Goal: Transaction & Acquisition: Obtain resource

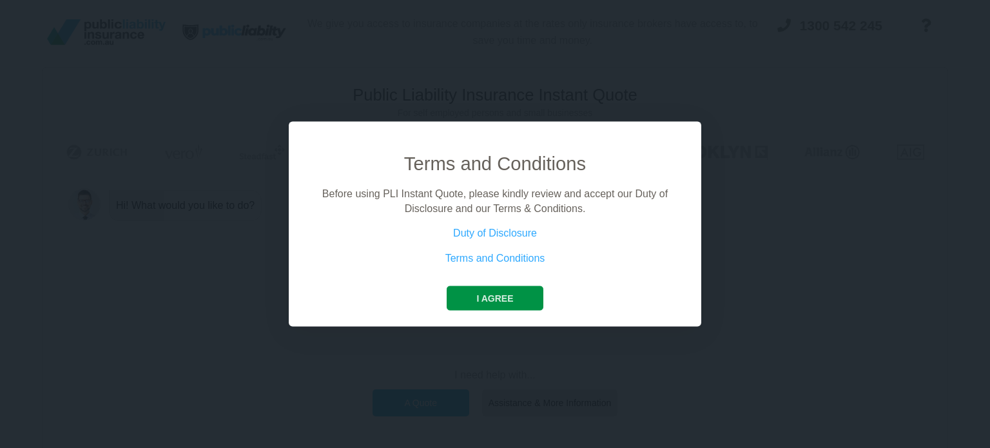
click at [498, 300] on button "I agree" at bounding box center [495, 298] width 96 height 24
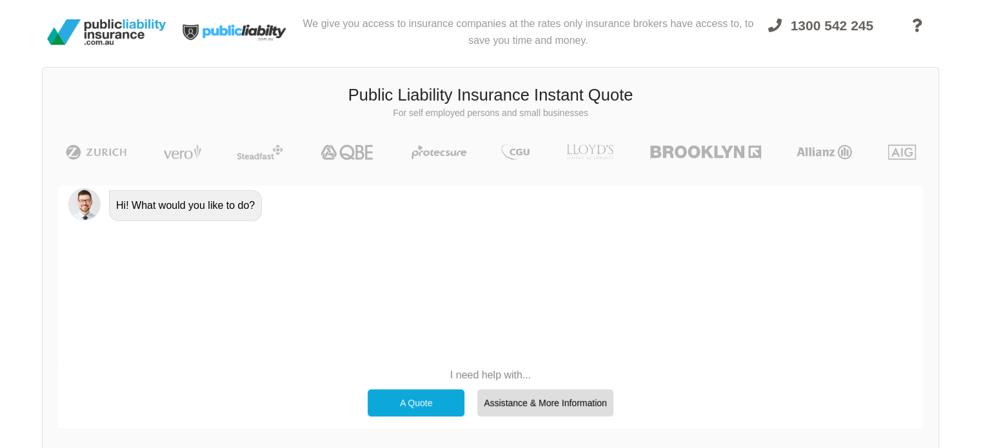
scroll to position [31, 0]
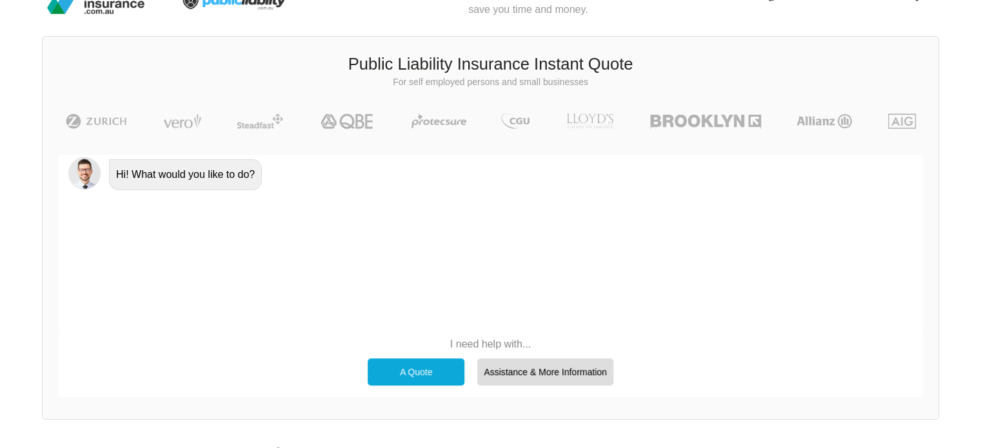
click at [414, 366] on div "A Quote" at bounding box center [415, 371] width 97 height 27
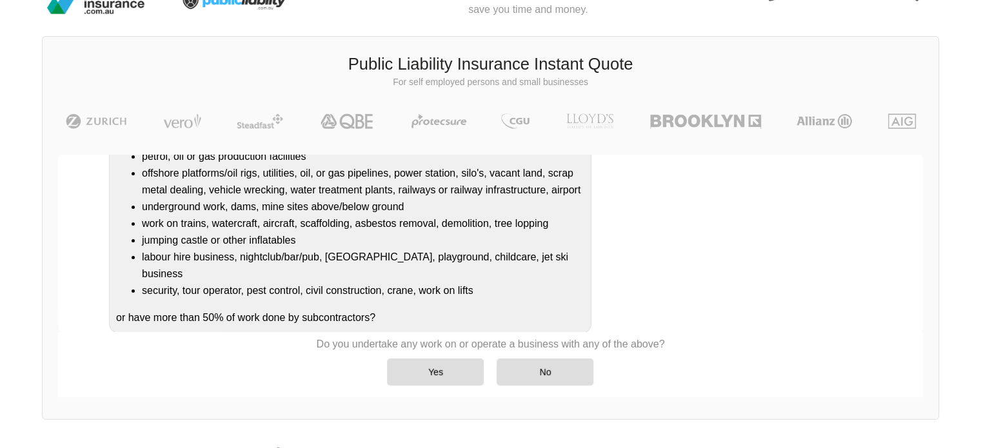
scroll to position [174, 0]
click at [554, 379] on div "No" at bounding box center [544, 371] width 97 height 27
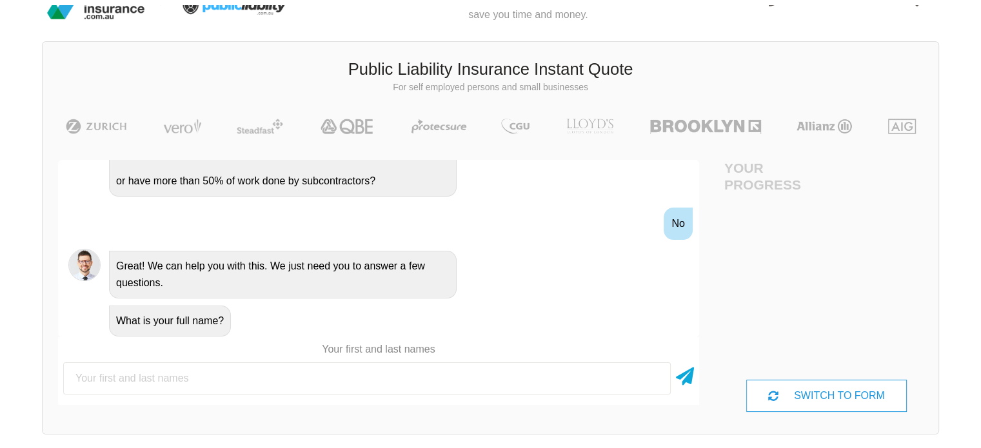
scroll to position [31, 0]
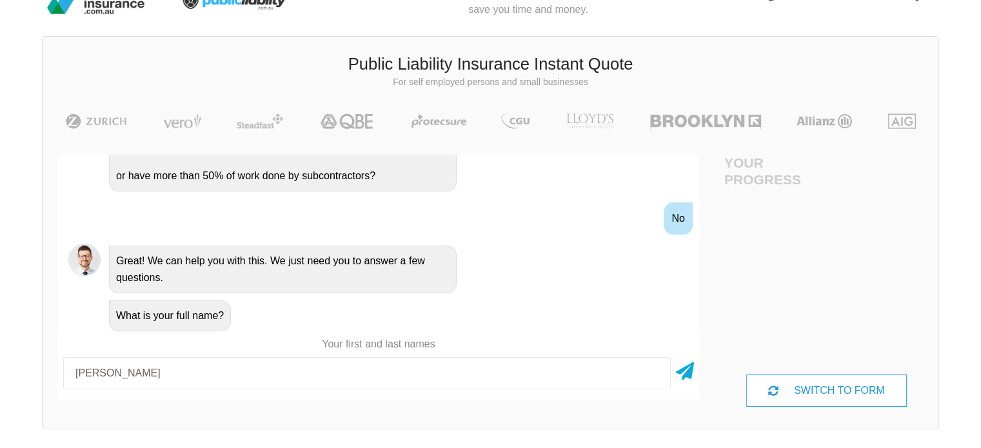
type input "[PERSON_NAME]"
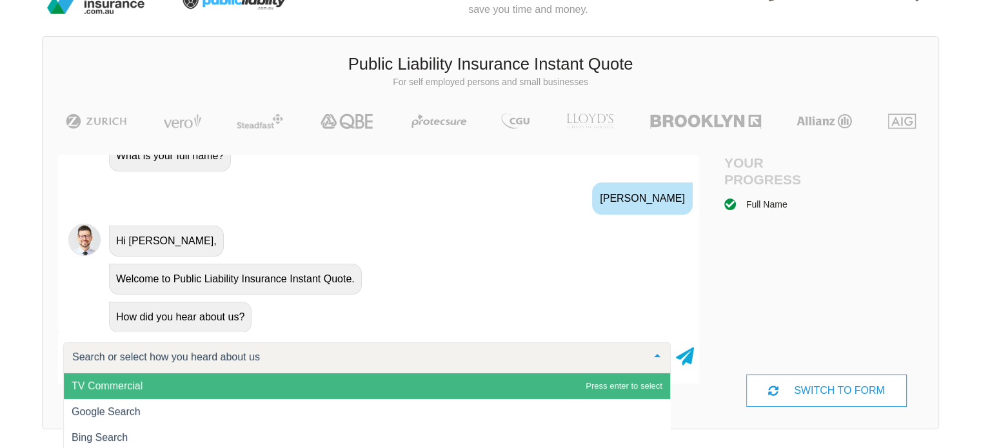
scroll to position [540, 0]
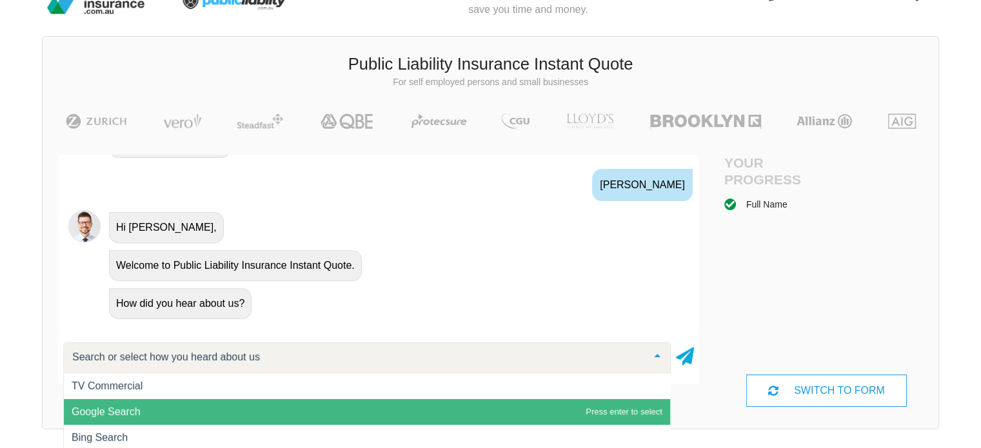
click at [150, 407] on span "Google Search" at bounding box center [367, 412] width 606 height 26
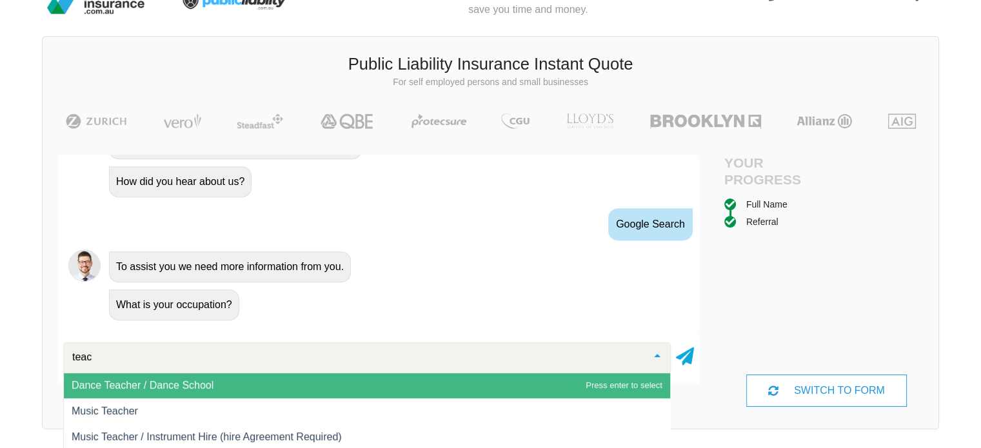
scroll to position [0, 0]
type input "teacher"
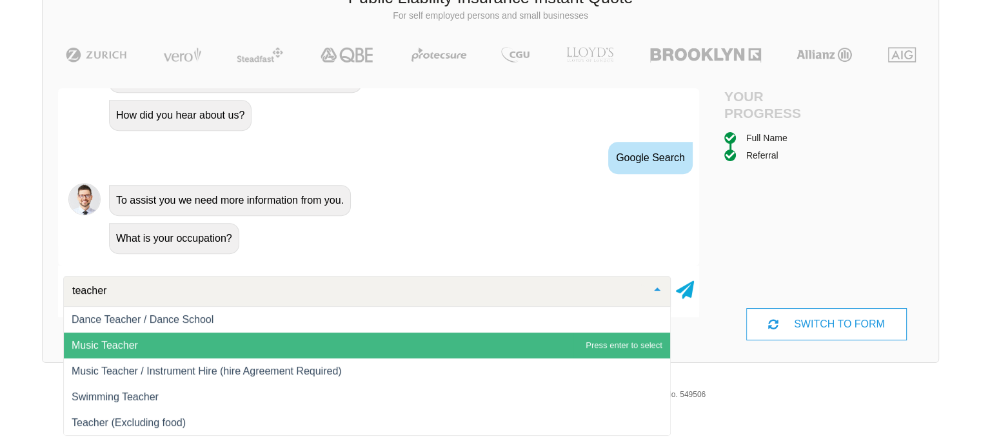
scroll to position [98, 0]
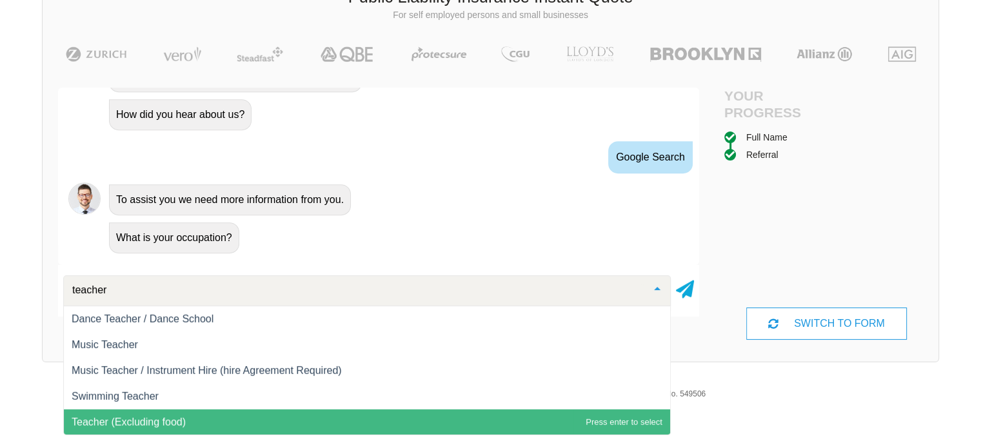
click at [155, 416] on span "Teacher (Excluding food)" at bounding box center [129, 421] width 114 height 11
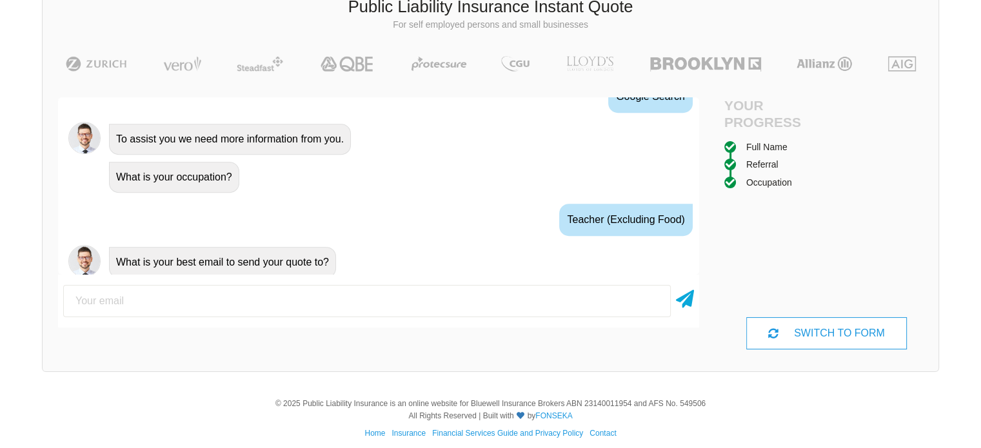
scroll to position [733, 0]
type input "[EMAIL_ADDRESS][DOMAIN_NAME]"
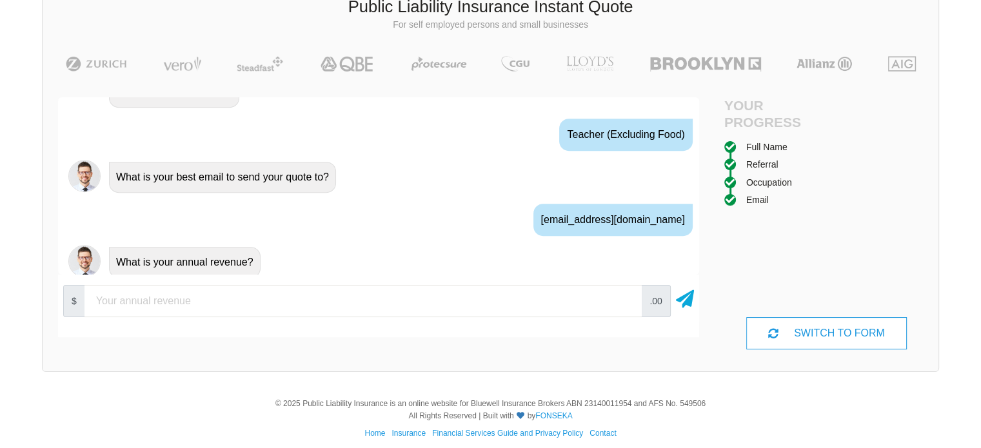
scroll to position [817, 0]
type input "5200"
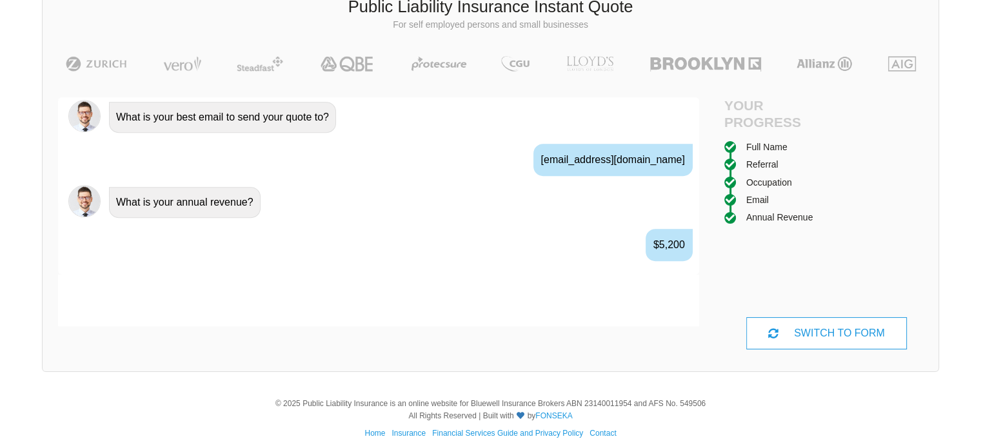
scroll to position [902, 0]
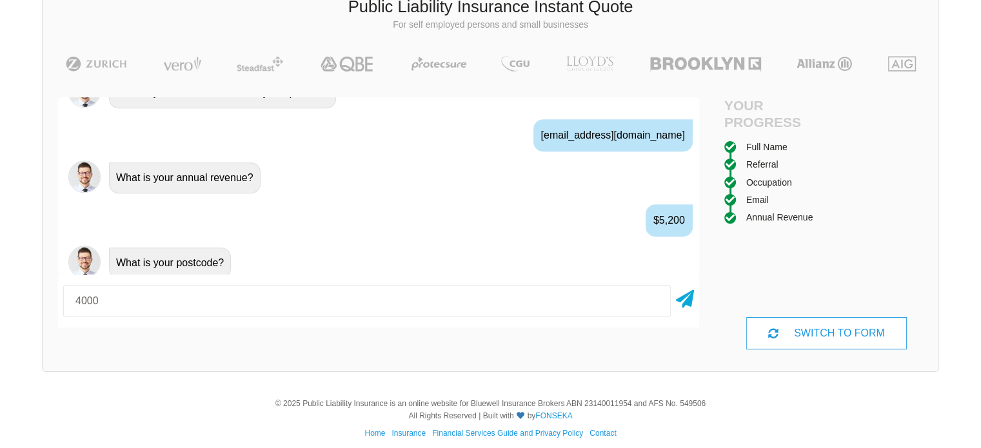
type input "4000"
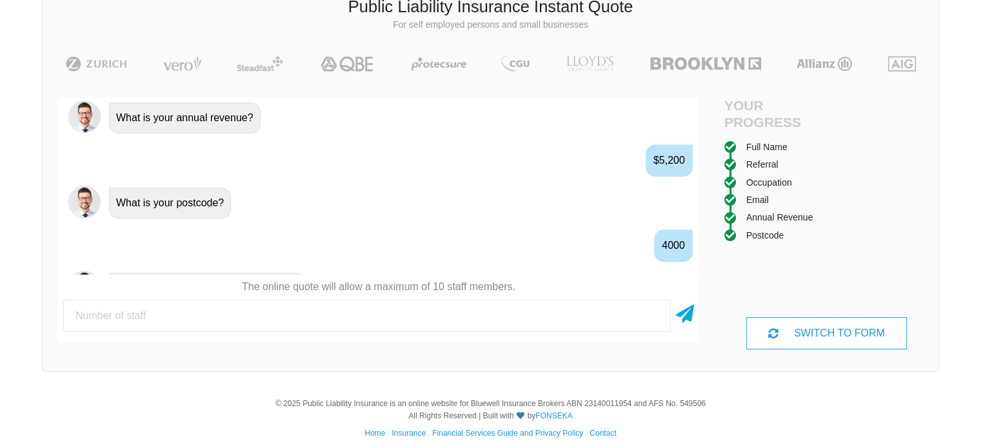
scroll to position [986, 0]
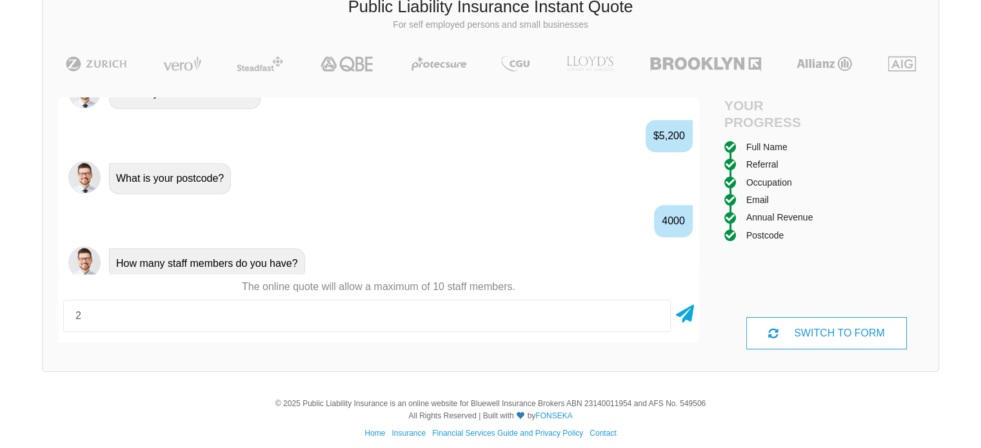
type input "2"
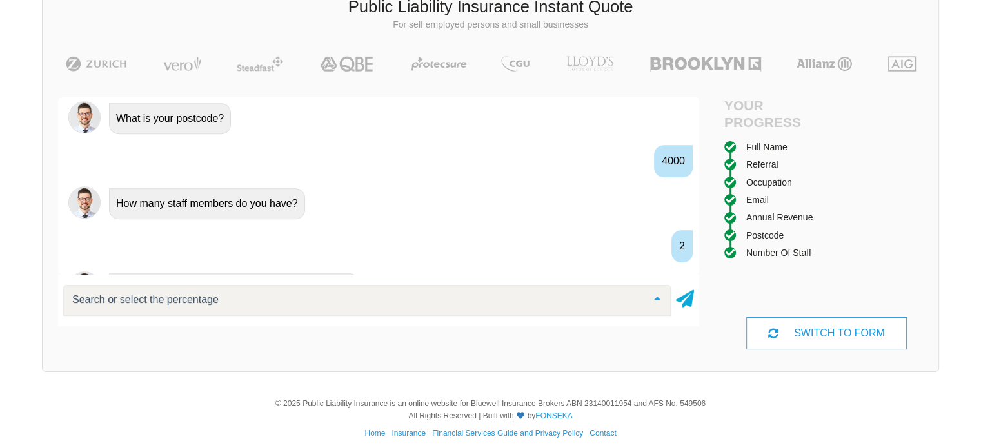
scroll to position [1070, 0]
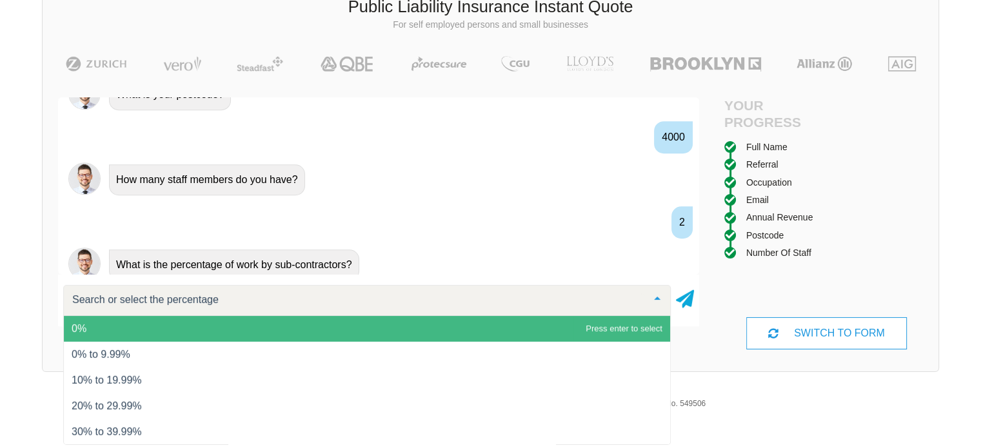
click at [335, 324] on span "0%" at bounding box center [367, 329] width 606 height 26
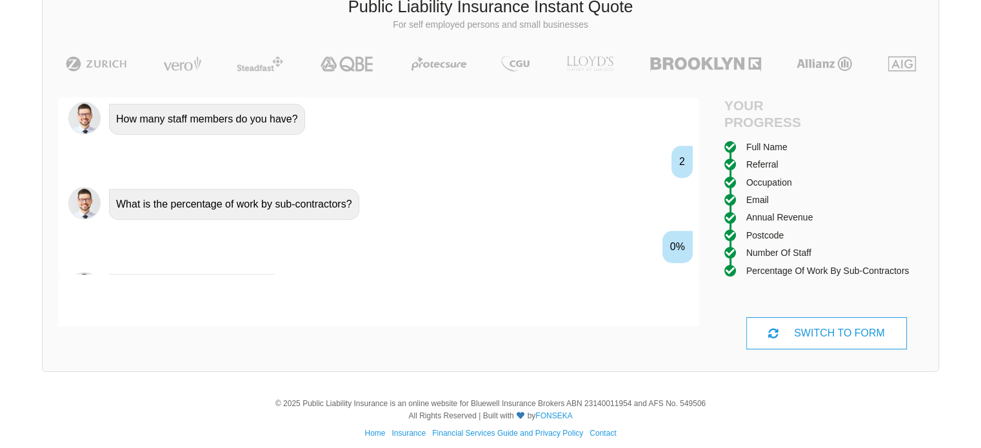
scroll to position [1155, 0]
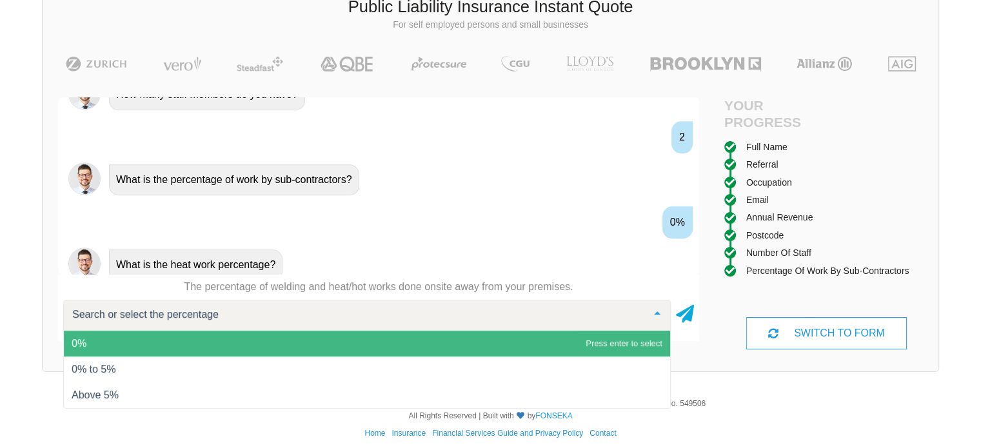
click at [318, 341] on span "0%" at bounding box center [367, 344] width 606 height 26
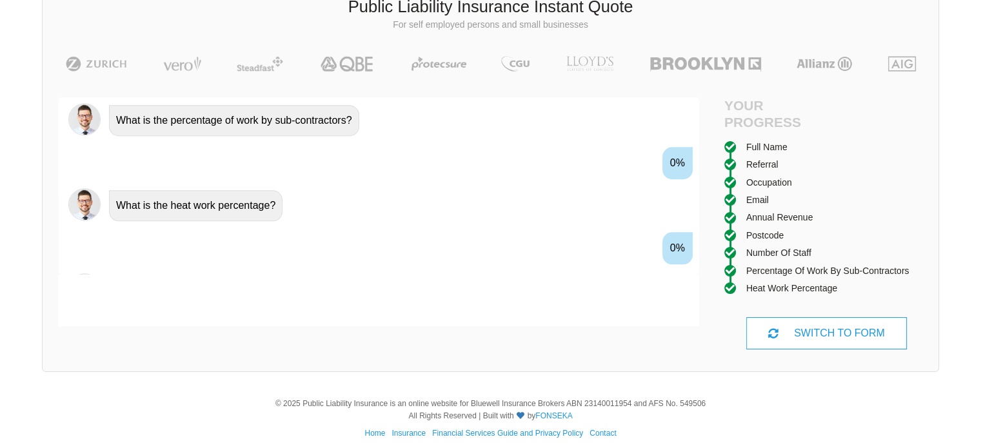
scroll to position [1239, 0]
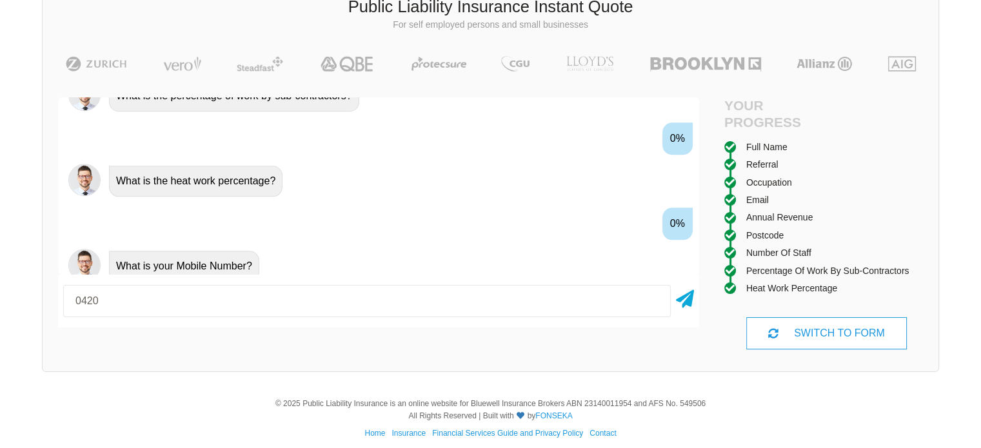
type input "0420610877"
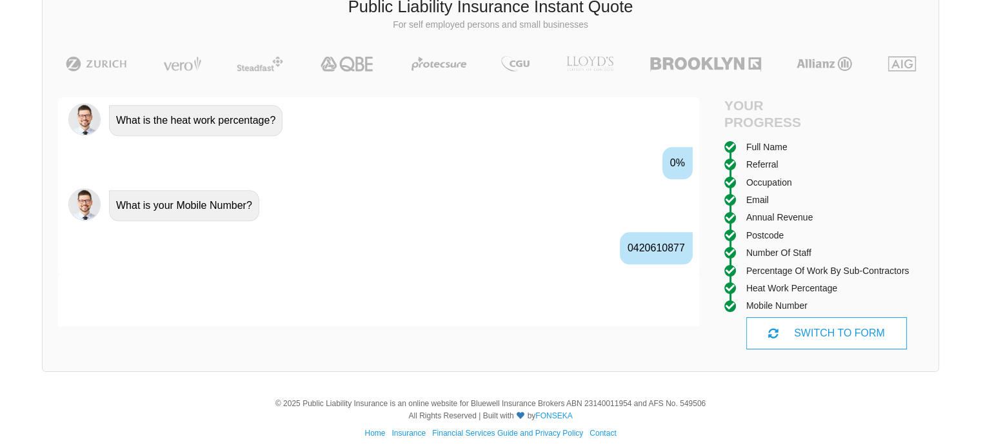
scroll to position [1324, 0]
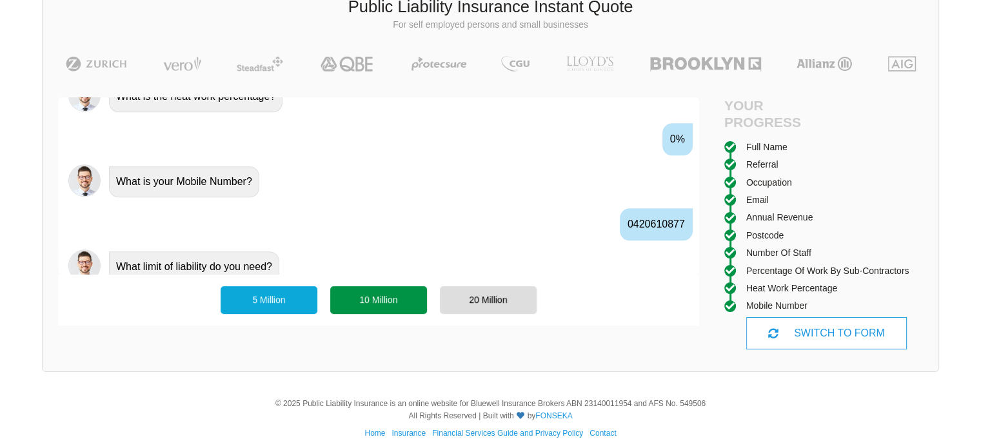
click at [385, 306] on div "10 Million" at bounding box center [378, 299] width 97 height 27
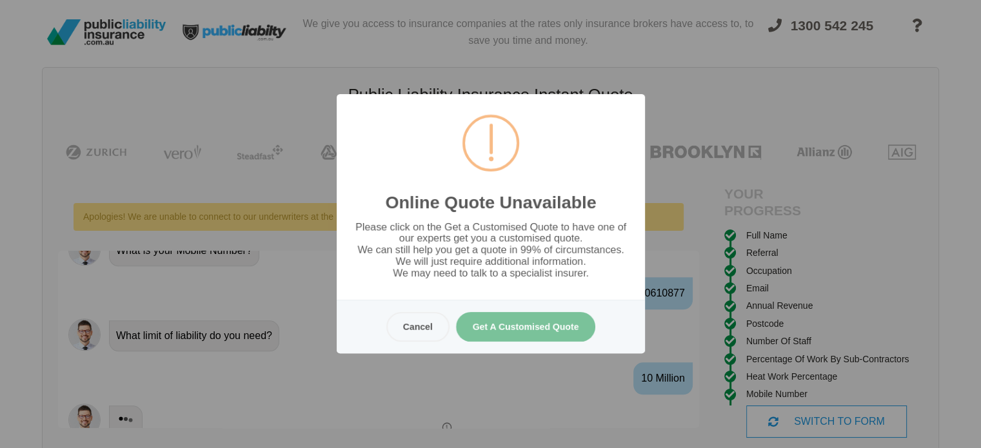
scroll to position [0, 0]
drag, startPoint x: 543, startPoint y: 329, endPoint x: 503, endPoint y: 328, distance: 40.7
click at [503, 328] on button "Get A Customised Quote" at bounding box center [525, 327] width 140 height 30
